Goal: Information Seeking & Learning: Learn about a topic

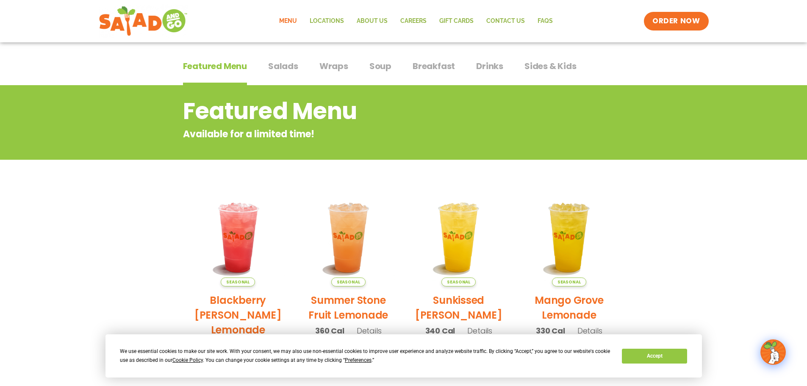
scroll to position [42, 0]
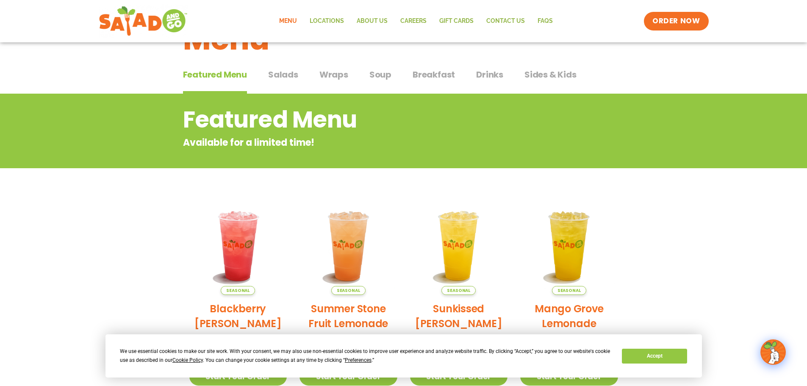
click at [431, 77] on span "Breakfast" at bounding box center [434, 74] width 42 height 13
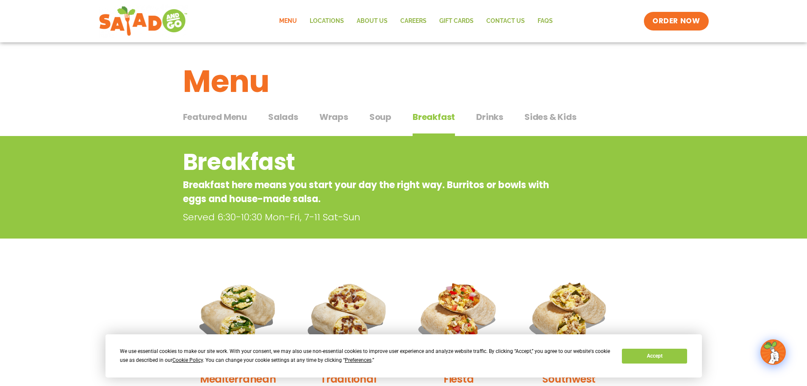
click at [276, 115] on span "Salads" at bounding box center [283, 117] width 30 height 13
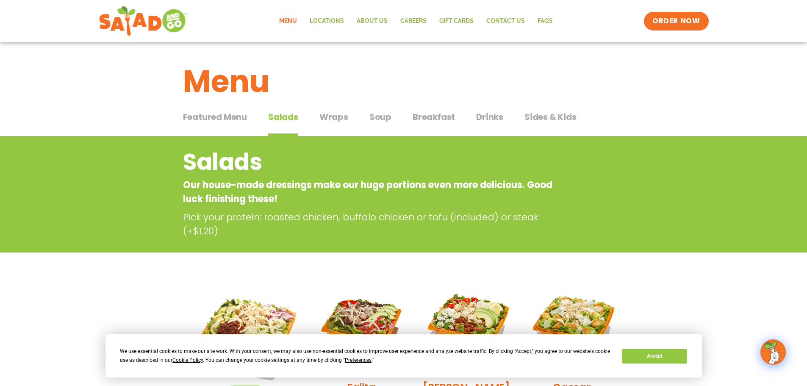
click at [330, 117] on span "Wraps" at bounding box center [333, 117] width 29 height 13
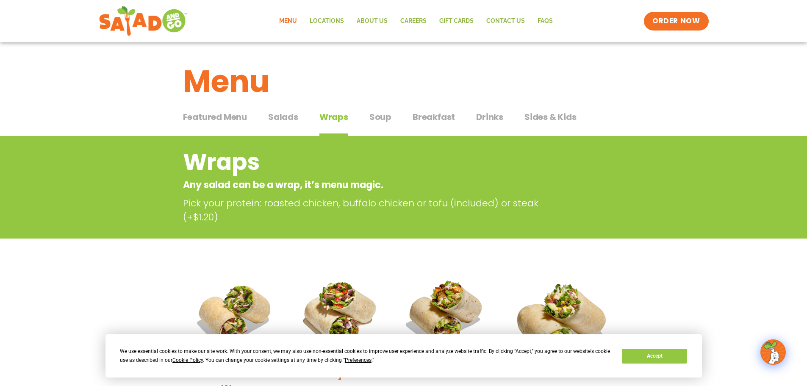
click at [368, 117] on div "Featured Menu Featured Menu Salads Salads Wraps Wraps Soup Soup Breakfast Break…" at bounding box center [403, 122] width 441 height 29
click at [373, 117] on span "Soup" at bounding box center [380, 117] width 22 height 13
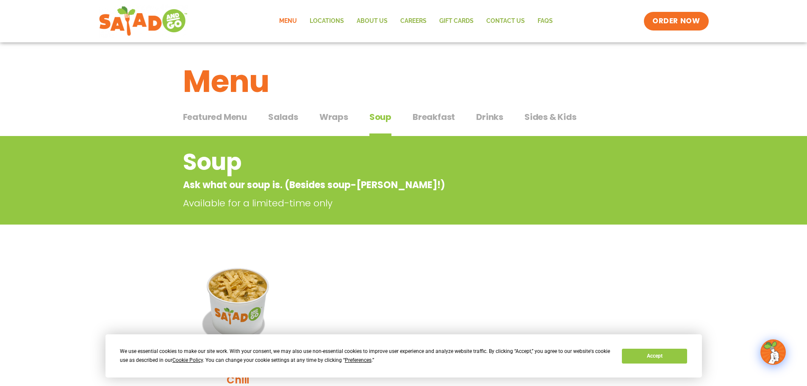
click at [484, 119] on span "Drinks" at bounding box center [489, 117] width 27 height 13
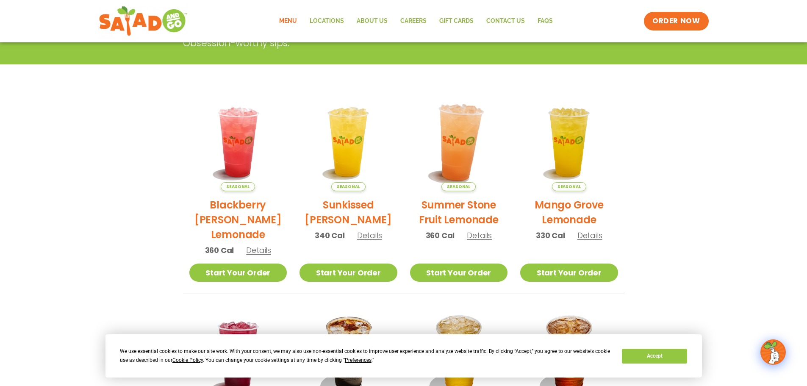
scroll to position [127, 0]
